Goal: Task Accomplishment & Management: Manage account settings

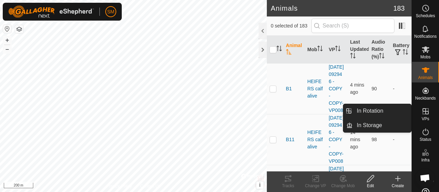
click at [422, 115] on icon at bounding box center [425, 111] width 8 height 8
click at [402, 111] on link "In Rotation" at bounding box center [381, 111] width 59 height 14
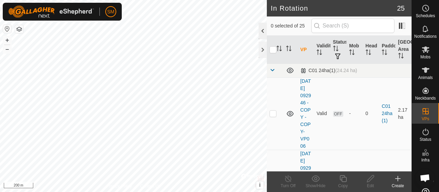
click at [262, 32] on div at bounding box center [262, 31] width 8 height 16
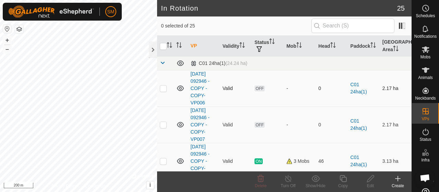
click at [165, 90] on td at bounding box center [165, 88] width 16 height 36
click at [261, 179] on icon at bounding box center [260, 178] width 8 height 8
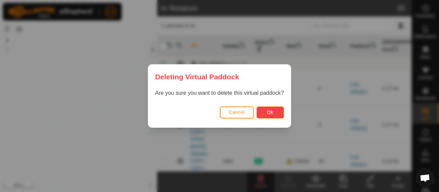
click at [269, 113] on span "Ok" at bounding box center [270, 111] width 7 height 5
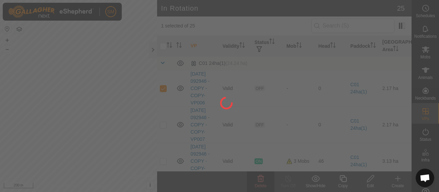
checkbox input "false"
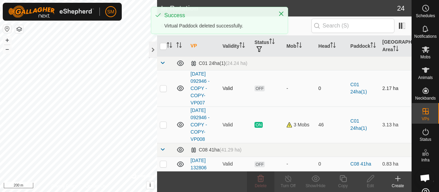
click at [166, 86] on p-checkbox at bounding box center [163, 87] width 7 height 5
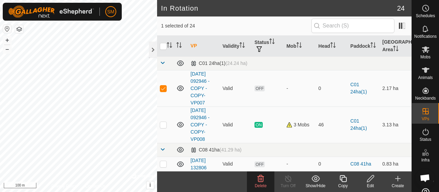
click at [268, 183] on div "Delete" at bounding box center [260, 185] width 27 height 6
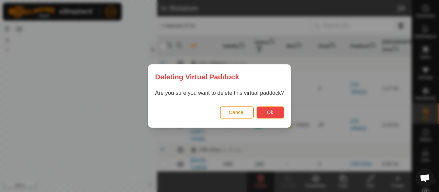
click at [273, 107] on button "Ok" at bounding box center [269, 112] width 27 height 12
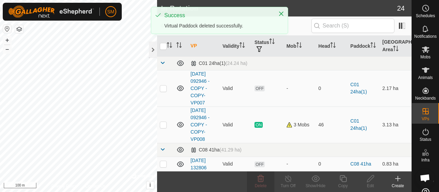
checkbox input "false"
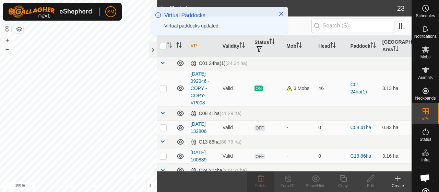
checkbox input "true"
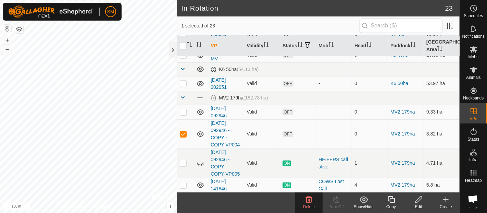
scroll to position [414, 0]
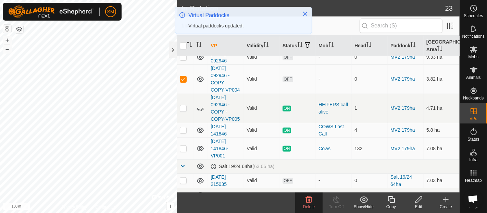
click at [308, 191] on icon at bounding box center [309, 199] width 8 height 8
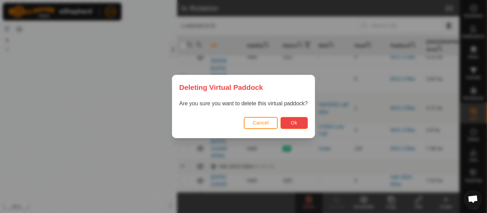
click at [291, 125] on span "Ok" at bounding box center [294, 122] width 7 height 5
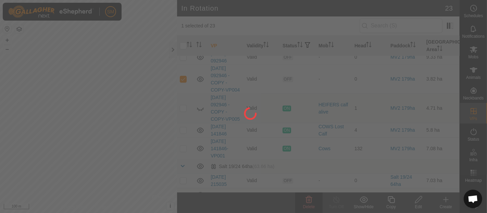
checkbox input "false"
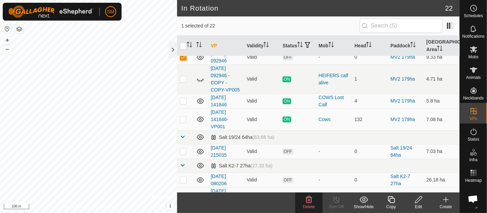
click at [317, 191] on delete-svg-icon at bounding box center [308, 199] width 27 height 8
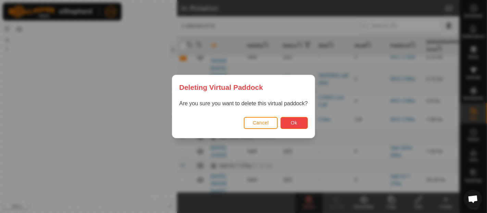
click at [288, 127] on button "Ok" at bounding box center [294, 123] width 27 height 12
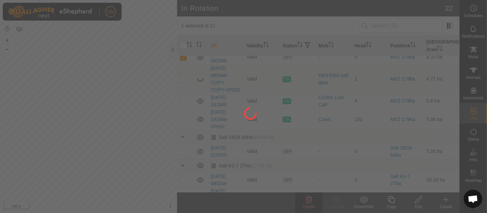
checkbox input "false"
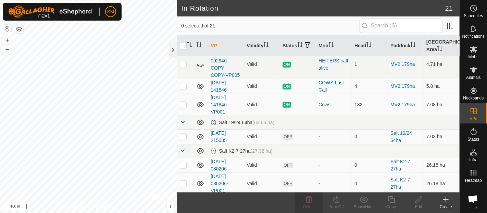
checkbox input "true"
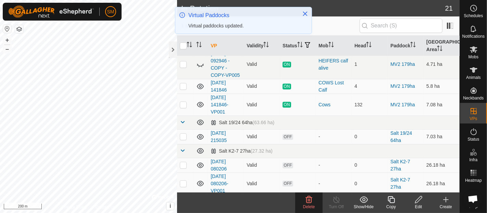
checkbox input "false"
checkbox input "true"
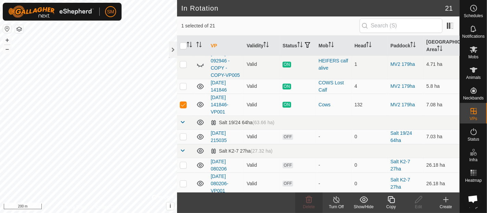
click at [389, 191] on icon at bounding box center [391, 199] width 9 height 8
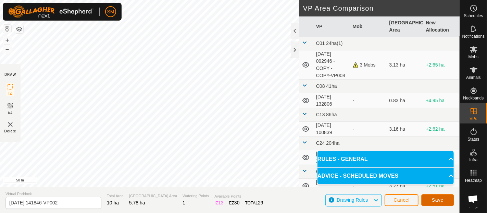
click at [438, 191] on button "Save" at bounding box center [438, 200] width 33 height 12
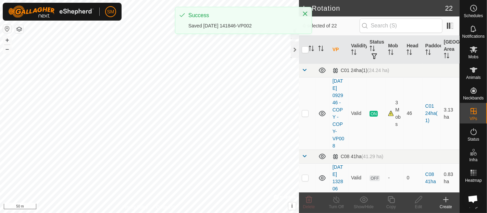
click at [266, 23] on div "SM Schedules Notifications Mobs Animals Neckbands VPs Status Infra Heatmap Help…" at bounding box center [243, 106] width 487 height 213
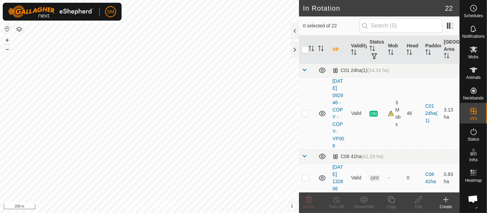
checkbox input "true"
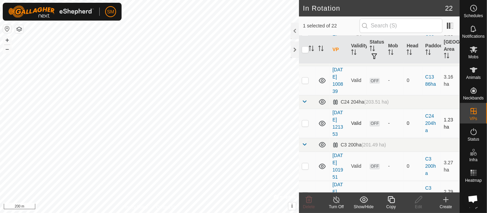
scroll to position [196, 0]
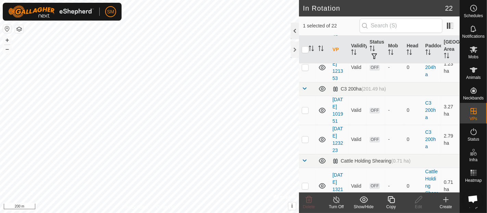
click at [298, 30] on div at bounding box center [295, 31] width 8 height 16
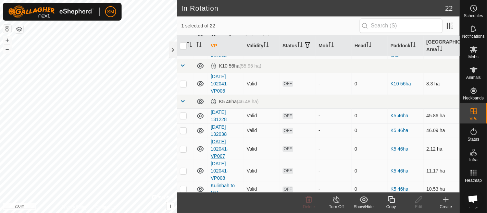
scroll to position [226, 0]
click at [438, 57] on div "Mobs" at bounding box center [473, 51] width 27 height 21
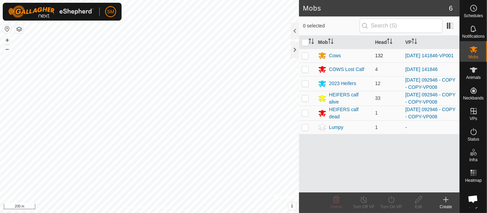
click at [307, 55] on p-checkbox at bounding box center [305, 55] width 7 height 5
checkbox input "true"
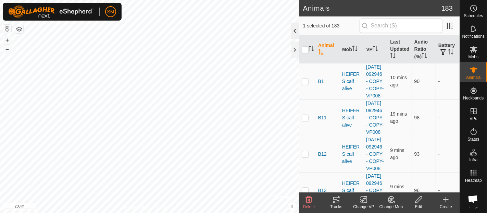
click at [293, 26] on div at bounding box center [295, 31] width 8 height 16
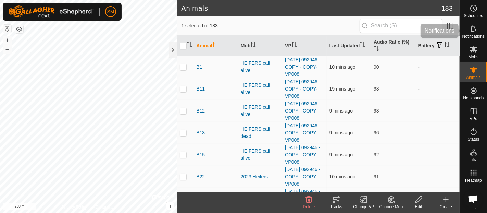
click at [438, 40] on div "Notifications" at bounding box center [473, 31] width 27 height 21
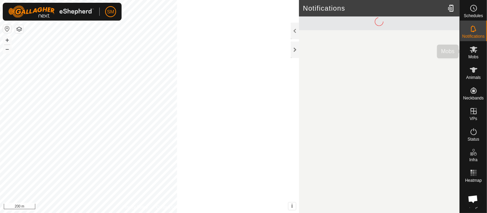
click at [438, 51] on icon at bounding box center [474, 49] width 8 height 7
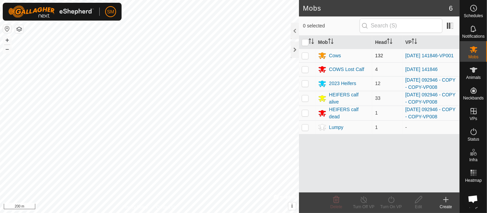
click at [309, 51] on td at bounding box center [307, 56] width 16 height 14
click at [306, 62] on td at bounding box center [307, 56] width 16 height 14
checkbox input "false"
click at [307, 73] on td at bounding box center [307, 69] width 16 height 14
checkbox input "true"
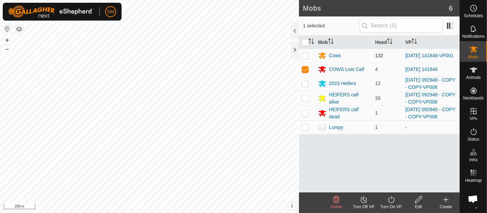
click at [307, 57] on p-checkbox at bounding box center [305, 55] width 7 height 5
checkbox input "true"
click at [396, 191] on turn-on-svg-icon at bounding box center [391, 199] width 27 height 8
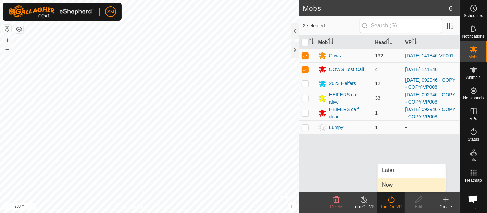
click at [396, 185] on link "Now" at bounding box center [412, 185] width 68 height 14
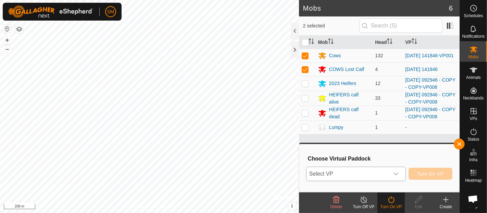
click at [378, 170] on span "Select VP" at bounding box center [348, 174] width 83 height 14
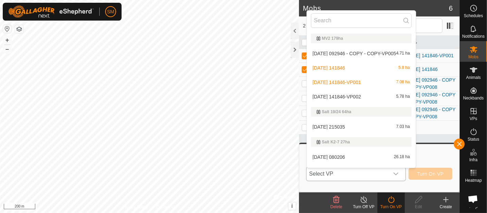
scroll to position [375, 0]
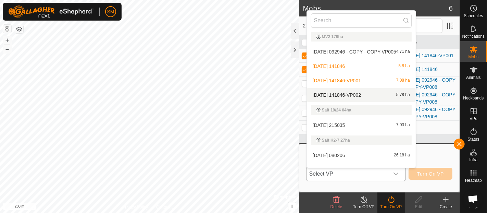
click at [360, 94] on li "2025-09-01 141846-VP002 5.78 ha" at bounding box center [361, 95] width 109 height 14
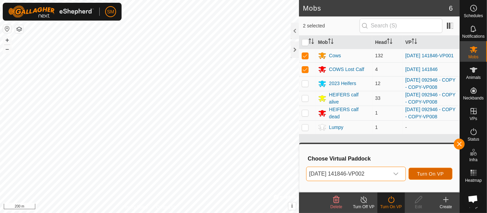
click at [428, 171] on span "Turn On VP" at bounding box center [431, 173] width 27 height 5
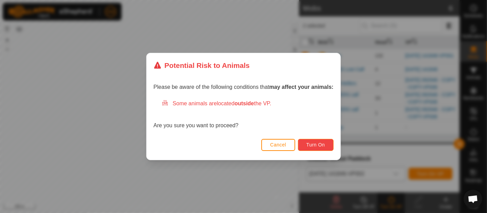
click at [320, 144] on span "Turn On" at bounding box center [316, 144] width 19 height 5
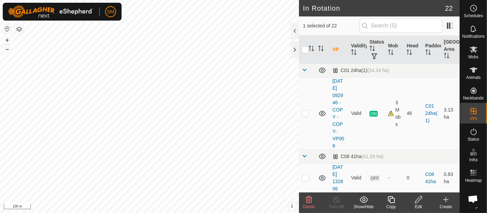
checkbox input "false"
checkbox input "true"
checkbox input "false"
click at [293, 26] on div at bounding box center [295, 31] width 8 height 16
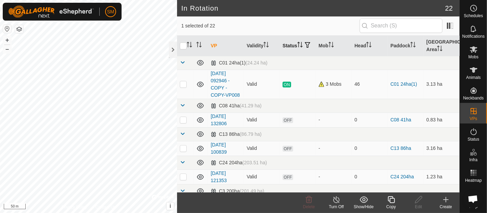
click at [295, 45] on th "Status" at bounding box center [298, 46] width 36 height 21
click at [195, 45] on th at bounding box center [201, 46] width 14 height 21
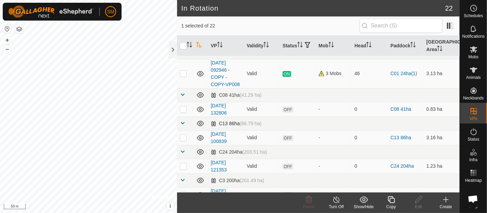
scroll to position [0, 0]
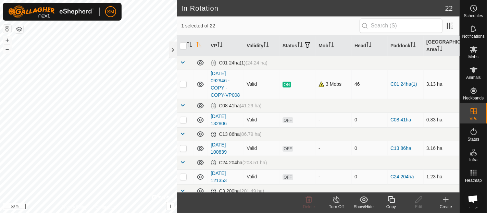
click at [180, 85] on p-checkbox at bounding box center [183, 83] width 7 height 5
click at [183, 84] on p-checkbox at bounding box center [183, 83] width 7 height 5
checkbox input "false"
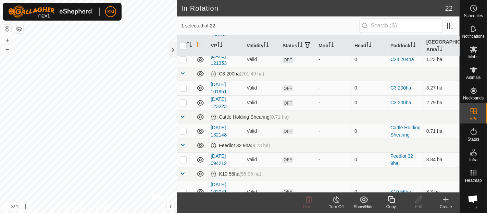
scroll to position [120, 0]
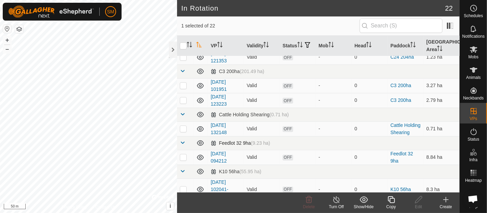
checkbox input "true"
checkbox input "false"
checkbox input "true"
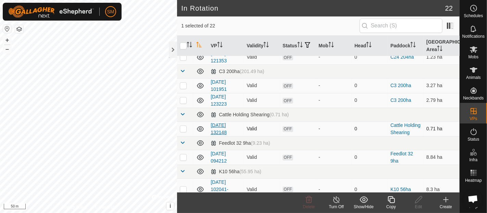
checkbox input "false"
click at [184, 83] on p-checkbox at bounding box center [183, 85] width 7 height 5
checkbox input "false"
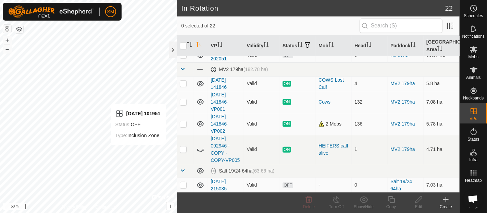
scroll to position [410, 0]
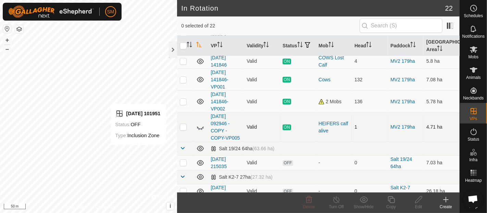
click at [203, 131] on icon at bounding box center [200, 127] width 8 height 8
click at [187, 134] on td at bounding box center [185, 126] width 16 height 29
checkbox input "true"
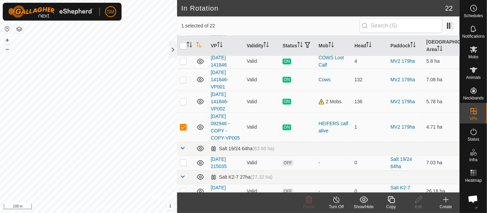
click at [342, 191] on turn-off-svg-icon at bounding box center [336, 199] width 27 height 8
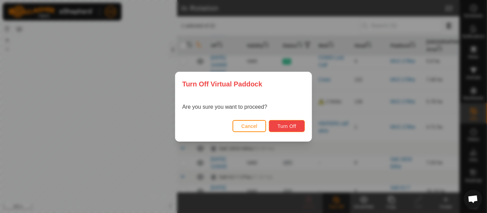
click at [299, 127] on button "Turn Off" at bounding box center [287, 126] width 36 height 12
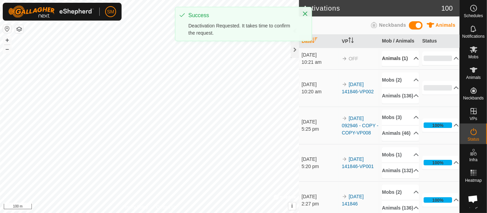
click at [389, 60] on p-accordion-header "Animals (1)" at bounding box center [400, 58] width 37 height 15
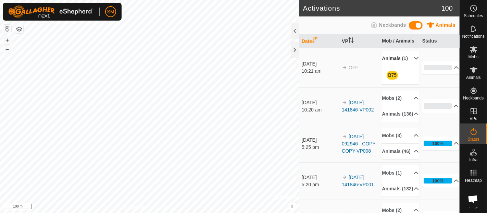
click at [414, 59] on icon at bounding box center [416, 58] width 5 height 5
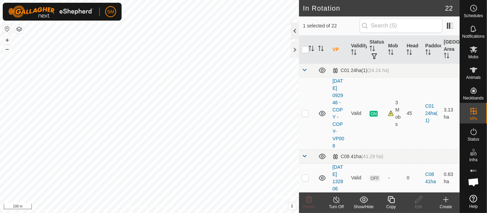
click at [291, 29] on div at bounding box center [295, 31] width 8 height 16
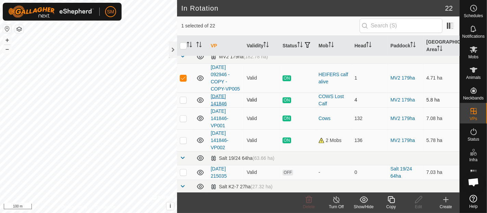
scroll to position [400, 0]
drag, startPoint x: 228, startPoint y: 87, endPoint x: 185, endPoint y: 84, distance: 42.6
click at [185, 84] on tr "2025-08-10 092946 - COPY - COPY-VP005 Valid ON HEIFERS calf alive 1 MV2 179ha 4…" at bounding box center [318, 78] width 283 height 29
click at [186, 81] on p-checkbox at bounding box center [183, 77] width 7 height 5
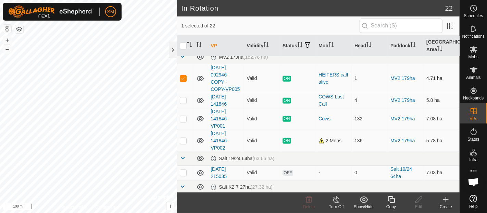
click at [185, 81] on p-checkbox at bounding box center [183, 77] width 7 height 5
checkbox input "false"
click at [182, 113] on td at bounding box center [185, 119] width 16 height 22
click at [184, 121] on td at bounding box center [185, 119] width 16 height 22
checkbox input "false"
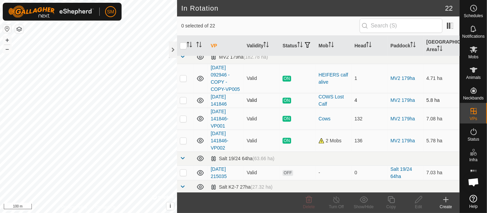
click at [182, 108] on td at bounding box center [185, 100] width 16 height 15
click at [182, 103] on p-checkbox at bounding box center [183, 99] width 7 height 5
checkbox input "false"
click at [480, 53] on es-mob-svg-icon at bounding box center [474, 49] width 12 height 11
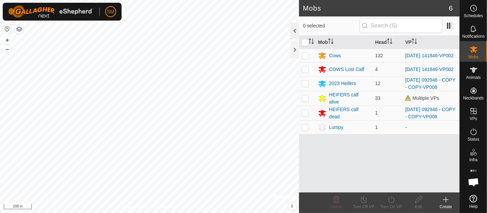
click at [298, 26] on div at bounding box center [295, 31] width 8 height 16
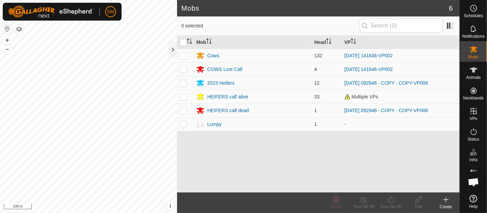
click at [353, 63] on td "[DATE] 141846-VP002" at bounding box center [401, 69] width 118 height 14
click at [354, 70] on link "[DATE] 141846-VP002" at bounding box center [369, 69] width 48 height 5
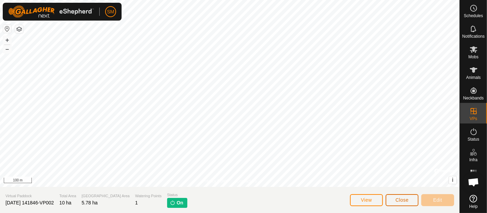
click at [409, 197] on span "Close" at bounding box center [402, 199] width 13 height 5
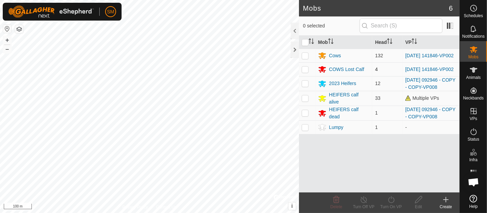
click at [309, 70] on p-tablecheckbox at bounding box center [305, 69] width 7 height 5
checkbox input "true"
click at [386, 197] on turn-on-svg-icon at bounding box center [391, 199] width 27 height 8
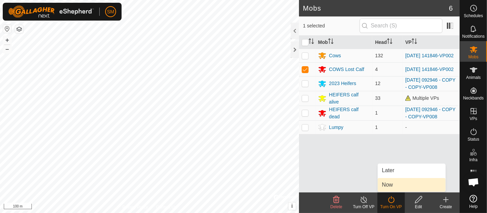
click at [391, 187] on link "Now" at bounding box center [412, 185] width 68 height 14
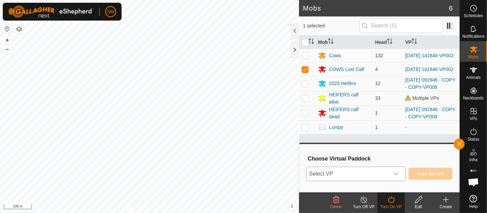
click at [376, 173] on span "Select VP" at bounding box center [348, 174] width 83 height 14
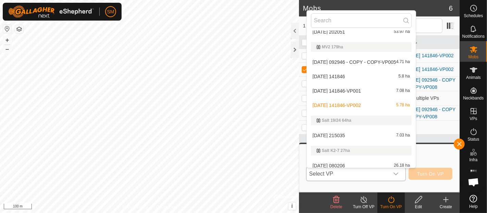
scroll to position [384, 0]
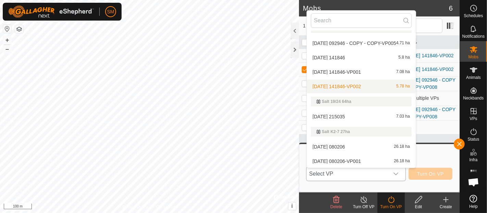
click at [381, 86] on div "2025-09-01 141846-VP002 5.78 ha" at bounding box center [361, 86] width 101 height 8
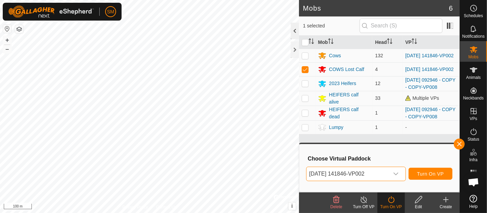
click at [294, 35] on div at bounding box center [295, 31] width 8 height 16
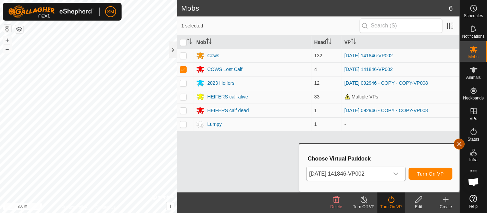
click at [460, 144] on span "button" at bounding box center [459, 143] width 5 height 5
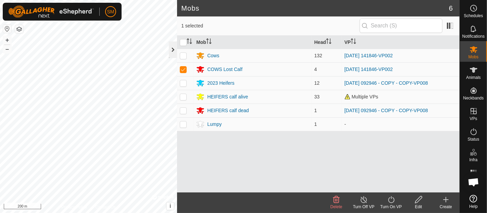
click at [173, 51] on div at bounding box center [173, 49] width 8 height 16
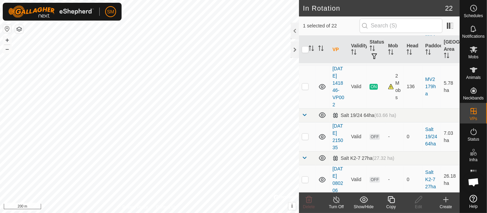
scroll to position [817, 0]
click at [346, 201] on turn-off-svg-icon at bounding box center [336, 199] width 27 height 8
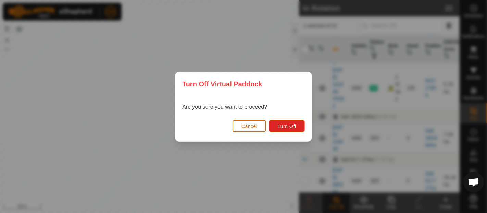
click at [246, 122] on button "Cancel" at bounding box center [250, 126] width 34 height 12
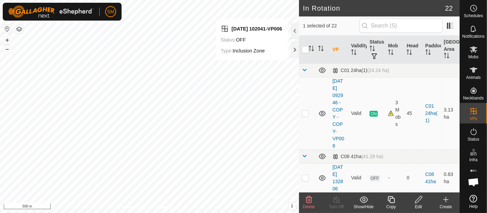
click at [304, 198] on delete-svg-icon at bounding box center [308, 199] width 27 height 8
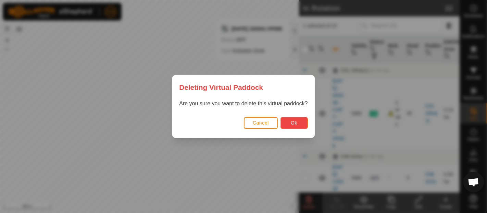
click at [293, 123] on span "Ok" at bounding box center [294, 122] width 7 height 5
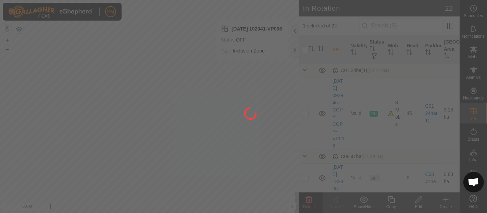
checkbox input "false"
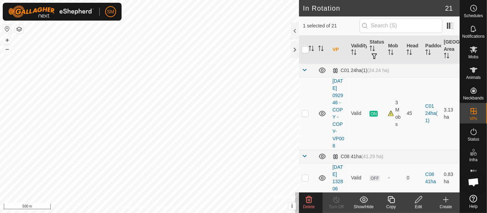
click at [315, 205] on span "Delete" at bounding box center [309, 206] width 12 height 5
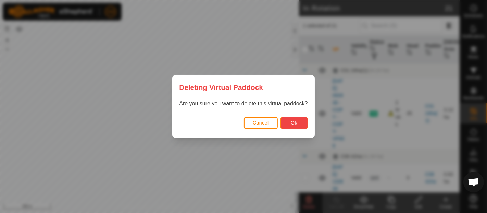
click at [300, 123] on button "Ok" at bounding box center [294, 123] width 27 height 12
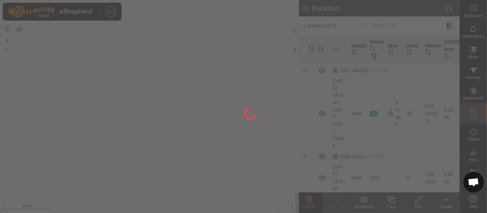
checkbox input "false"
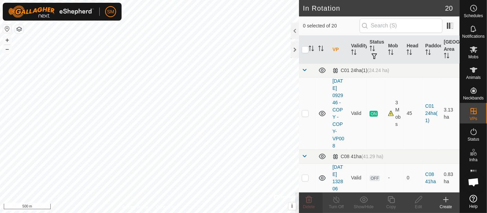
checkbox input "true"
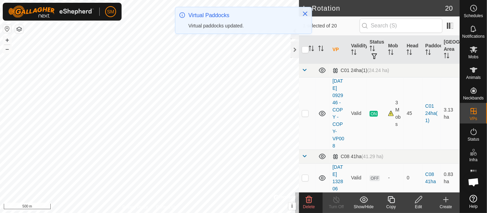
checkbox input "false"
checkbox input "true"
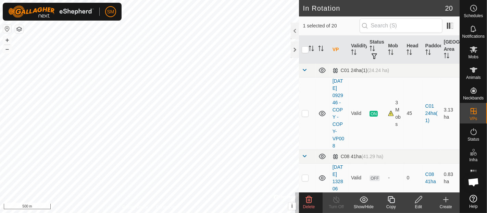
checkbox input "true"
checkbox input "false"
checkbox input "true"
checkbox input "false"
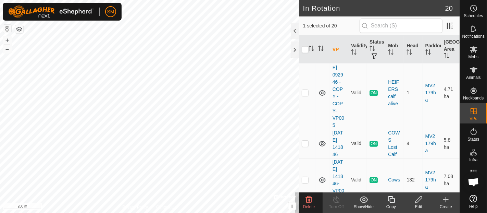
scroll to position [597, 0]
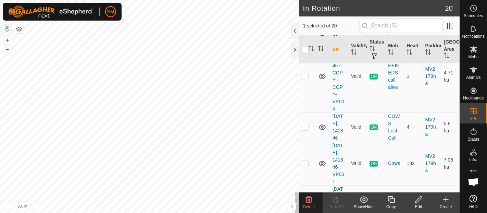
click at [306, 26] on td at bounding box center [307, 11] width 16 height 29
checkbox input "false"
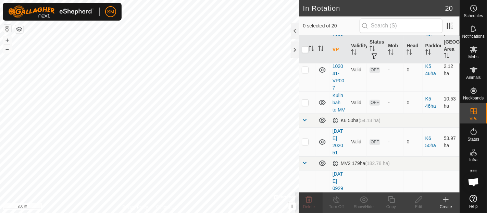
scroll to position [450, 0]
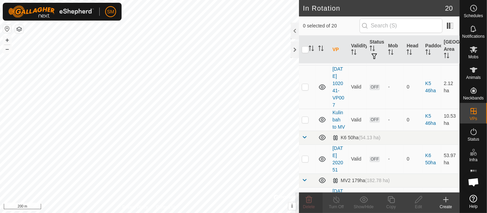
click at [305, 24] on p-checkbox at bounding box center [305, 21] width 7 height 5
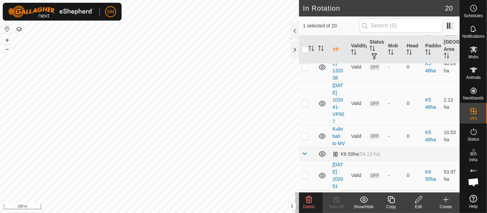
click at [305, 40] on p-checkbox at bounding box center [305, 37] width 7 height 5
checkbox input "false"
click at [307, 70] on p-checkbox at bounding box center [305, 66] width 7 height 5
checkbox input "false"
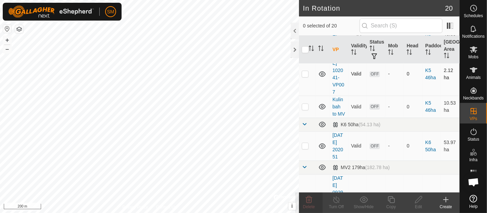
scroll to position [473, 0]
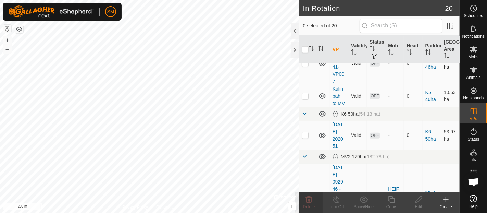
click at [309, 85] on td at bounding box center [307, 63] width 16 height 44
click at [310, 200] on icon at bounding box center [309, 199] width 8 height 8
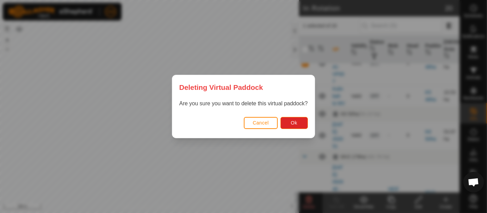
click at [290, 116] on div "Cancel Ok" at bounding box center [243, 125] width 142 height 23
click at [292, 123] on span "Ok" at bounding box center [294, 122] width 7 height 5
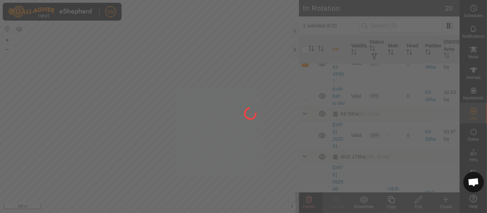
checkbox input "false"
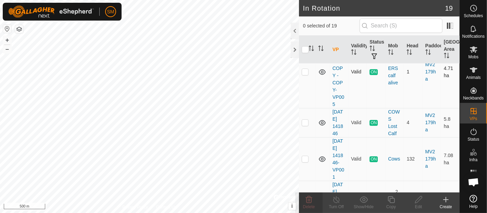
scroll to position [558, 0]
drag, startPoint x: 370, startPoint y: 153, endPoint x: 311, endPoint y: 81, distance: 93.5
click at [389, 35] on td "MV2 179ha (182.78 ha)" at bounding box center [395, 29] width 130 height 14
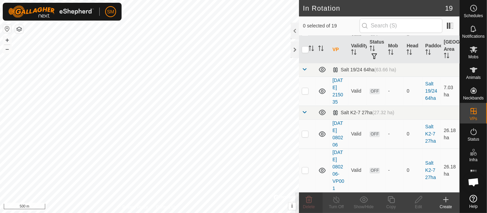
scroll to position [592, 0]
click at [305, 58] on span at bounding box center [304, 55] width 5 height 5
click at [304, 131] on p-checkbox at bounding box center [305, 133] width 7 height 5
click at [312, 200] on icon at bounding box center [309, 199] width 8 height 8
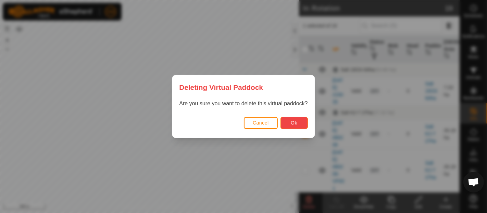
click at [292, 122] on span "Ok" at bounding box center [294, 122] width 7 height 5
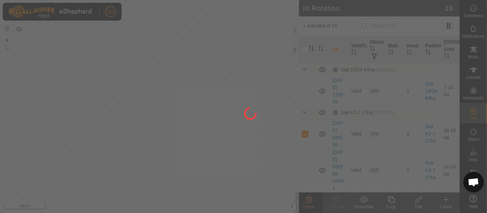
checkbox input "false"
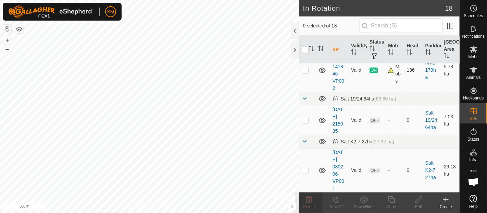
scroll to position [818, 0]
click at [319, 149] on div "In Rotation 18 0 selected of 18 VP Validity Status Mob Head Paddock Grazing Are…" at bounding box center [230, 106] width 460 height 213
click at [306, 170] on td at bounding box center [307, 170] width 16 height 44
click at [309, 206] on span "Delete" at bounding box center [309, 206] width 12 height 5
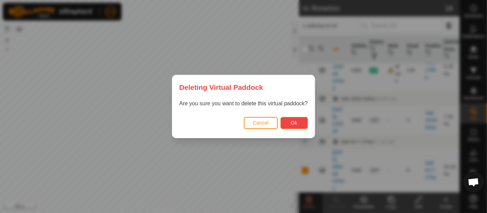
click at [295, 126] on button "Ok" at bounding box center [294, 123] width 27 height 12
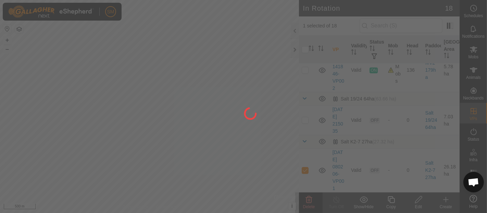
checkbox input "false"
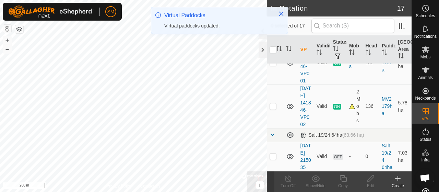
scroll to position [845, 0]
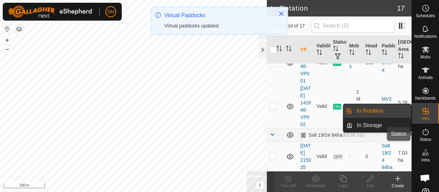
click at [421, 128] on icon at bounding box center [425, 132] width 8 height 8
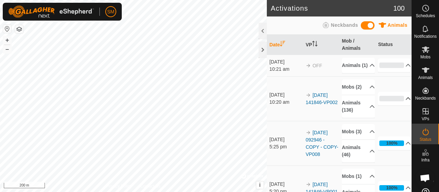
click at [393, 105] on p-accordion-header "0%" at bounding box center [394, 99] width 33 height 14
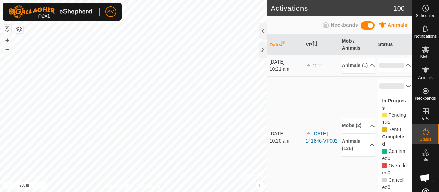
click at [396, 100] on div "In Progress Pending 136 Sent 0 Completed Confirmed 0 Overridden 0 Cancelled 0" at bounding box center [394, 144] width 33 height 102
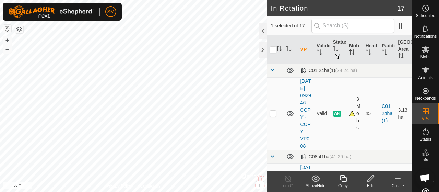
click at [364, 179] on edit-svg-icon at bounding box center [369, 178] width 27 height 8
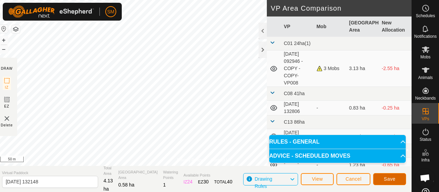
click at [381, 176] on button "Save" at bounding box center [389, 179] width 33 height 12
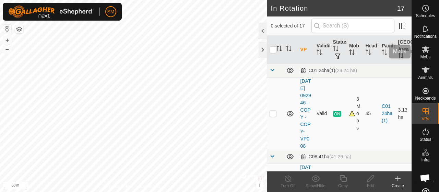
click at [423, 53] on icon at bounding box center [425, 49] width 8 height 8
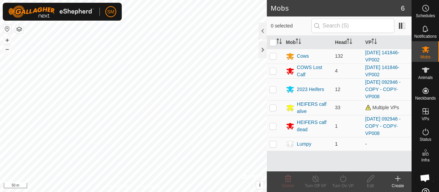
click at [270, 146] on td at bounding box center [275, 144] width 16 height 14
checkbox input "true"
click at [342, 180] on icon at bounding box center [343, 178] width 9 height 8
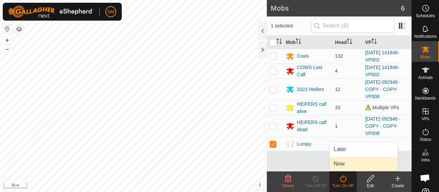
click at [351, 162] on link "Now" at bounding box center [363, 164] width 68 height 14
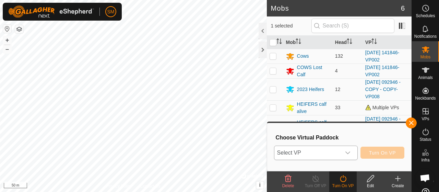
click at [355, 154] on p-select "Select VP" at bounding box center [316, 152] width 84 height 14
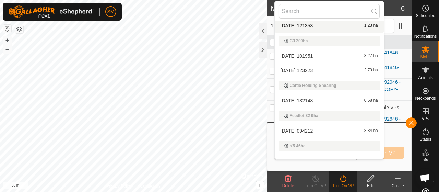
scroll to position [130, 0]
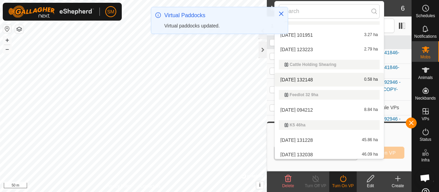
click at [344, 79] on div "2025-08-29 132148 0.58 ha" at bounding box center [329, 79] width 101 height 8
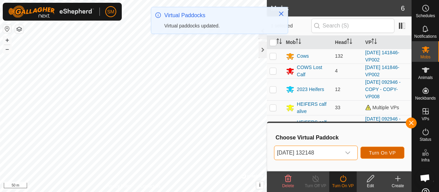
click at [395, 153] on span "Turn On VP" at bounding box center [382, 152] width 27 height 5
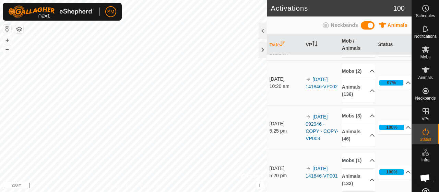
scroll to position [54, 0]
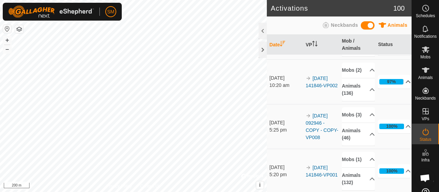
click at [405, 84] on icon at bounding box center [407, 81] width 5 height 5
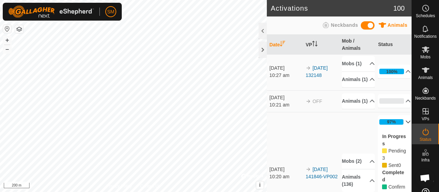
scroll to position [0, 0]
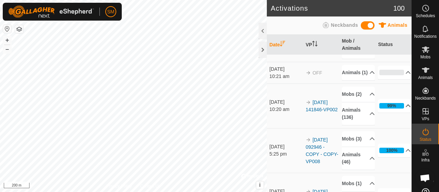
scroll to position [30, 0]
click at [394, 108] on div "99%" at bounding box center [391, 105] width 24 height 5
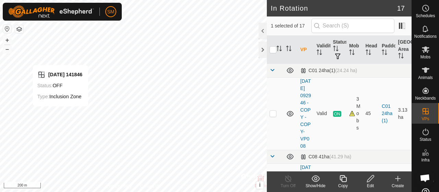
checkbox input "false"
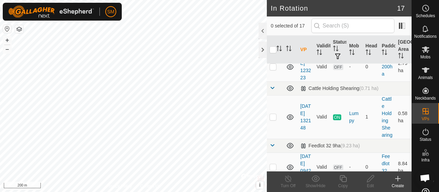
scroll to position [268, 0]
click at [270, 41] on p-checkbox at bounding box center [272, 37] width 7 height 5
click at [272, 41] on p-checkbox at bounding box center [272, 37] width 7 height 5
click at [277, 53] on td at bounding box center [275, 38] width 16 height 29
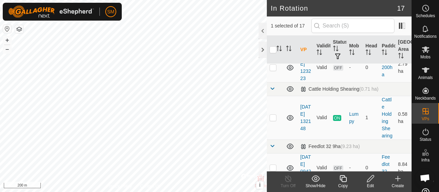
checkbox input "false"
click at [275, 70] on p-checkbox at bounding box center [272, 66] width 7 height 5
checkbox input "false"
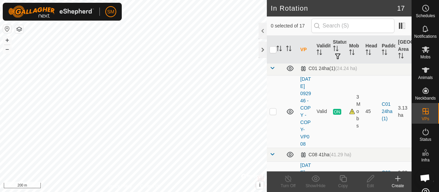
scroll to position [0, 0]
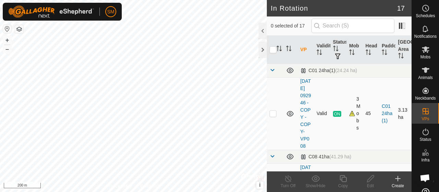
click at [272, 116] on p-checkbox at bounding box center [272, 112] width 7 height 5
checkbox input "false"
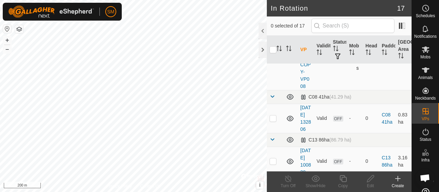
scroll to position [71, 0]
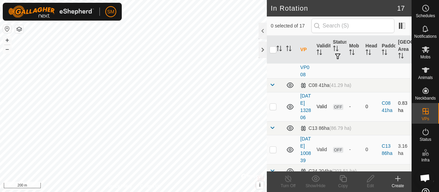
click at [274, 109] on p-checkbox at bounding box center [272, 106] width 7 height 5
checkbox input "false"
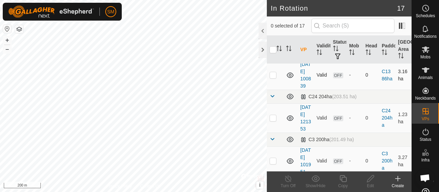
scroll to position [146, 0]
click at [268, 89] on td at bounding box center [275, 74] width 16 height 29
checkbox input "false"
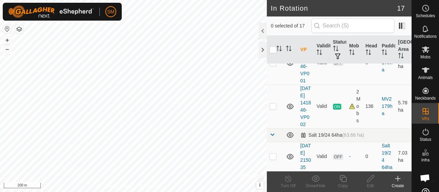
scroll to position [903, 0]
click at [263, 32] on div at bounding box center [262, 31] width 8 height 16
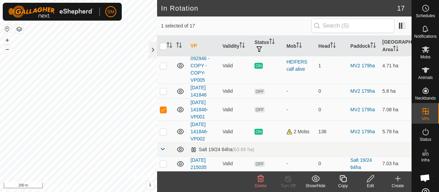
scroll to position [349, 0]
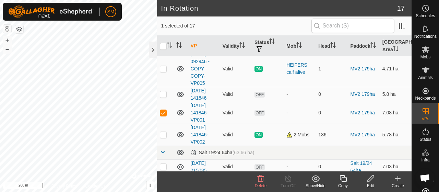
click at [261, 182] on icon at bounding box center [260, 178] width 8 height 8
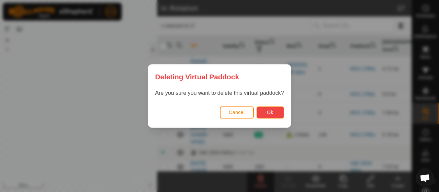
click at [277, 117] on button "Ok" at bounding box center [269, 112] width 27 height 12
checkbox input "false"
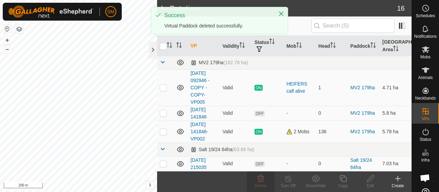
scroll to position [0, 0]
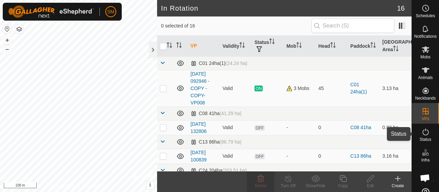
click at [426, 140] on span "Status" at bounding box center [425, 139] width 12 height 4
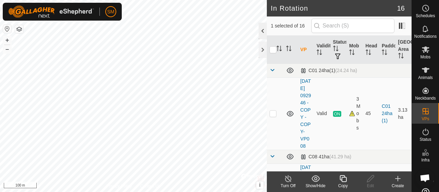
click at [262, 31] on div at bounding box center [262, 31] width 8 height 16
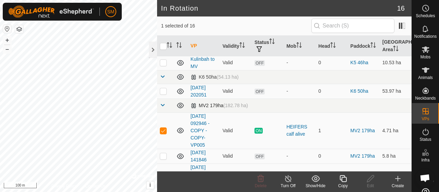
scroll to position [291, 0]
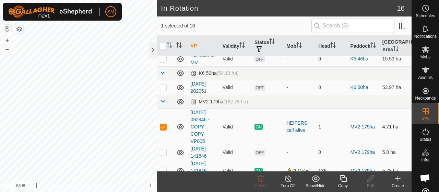
click at [179, 124] on icon at bounding box center [180, 126] width 7 height 5
click at [179, 124] on icon at bounding box center [180, 126] width 8 height 8
click at [179, 124] on icon at bounding box center [180, 126] width 7 height 5
click at [166, 124] on p-checkbox at bounding box center [163, 126] width 7 height 5
checkbox input "false"
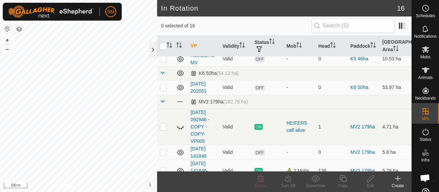
click at [398, 185] on div "Create" at bounding box center [397, 185] width 27 height 6
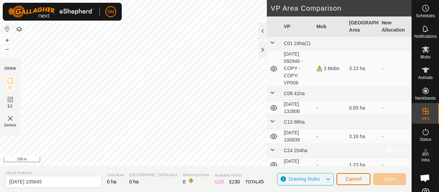
click at [360, 183] on button "Cancel" at bounding box center [353, 179] width 34 height 12
